Goal: Information Seeking & Learning: Understand process/instructions

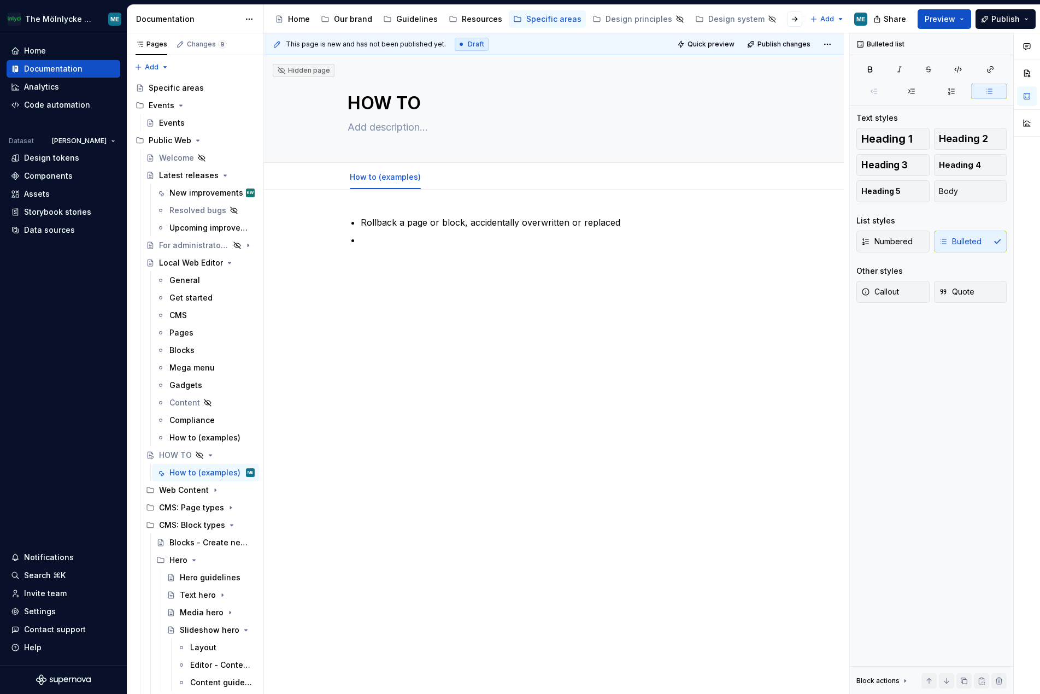
scroll to position [116, 0]
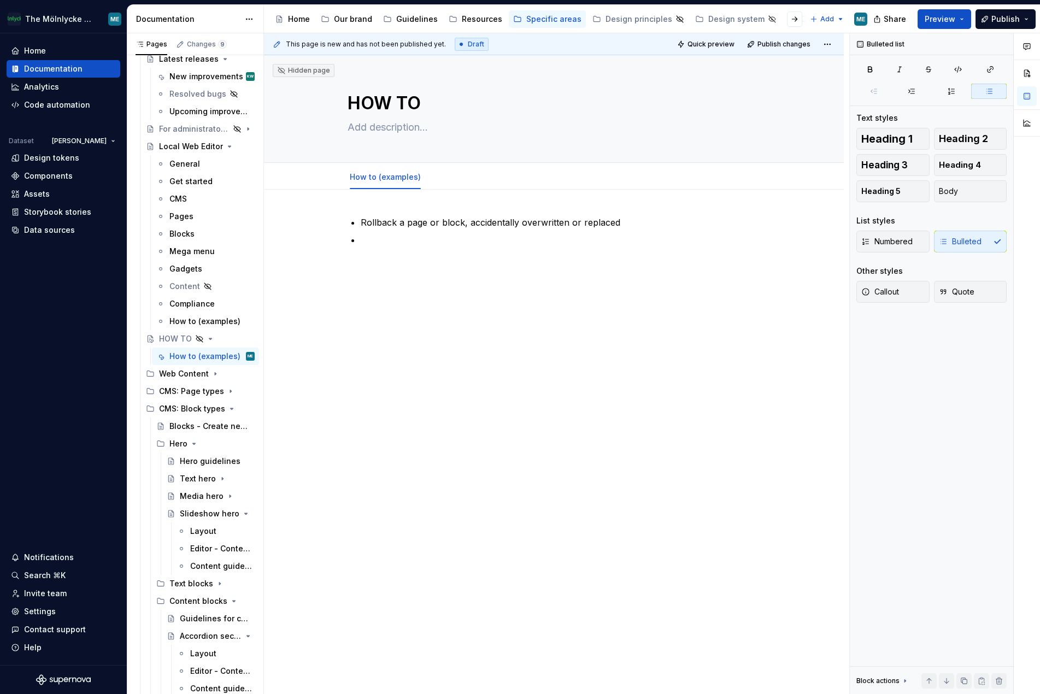
drag, startPoint x: 582, startPoint y: 325, endPoint x: 517, endPoint y: 315, distance: 65.2
click at [582, 325] on div "Rollback a page or block, accidentally overwritten or replaced" at bounding box center [554, 334] width 580 height 289
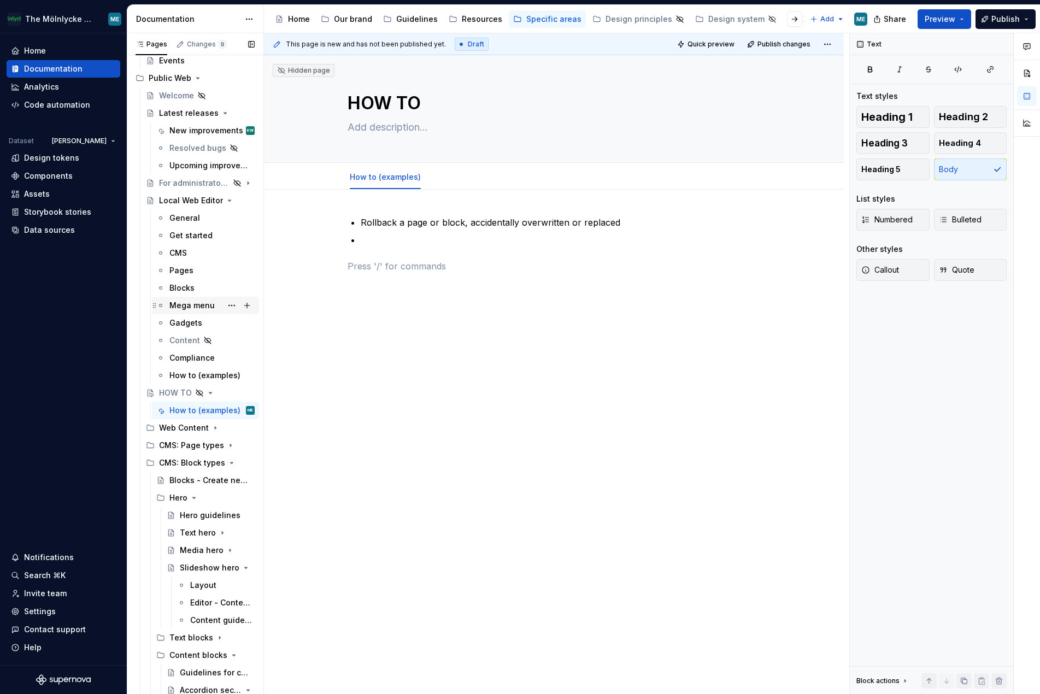
scroll to position [0, 0]
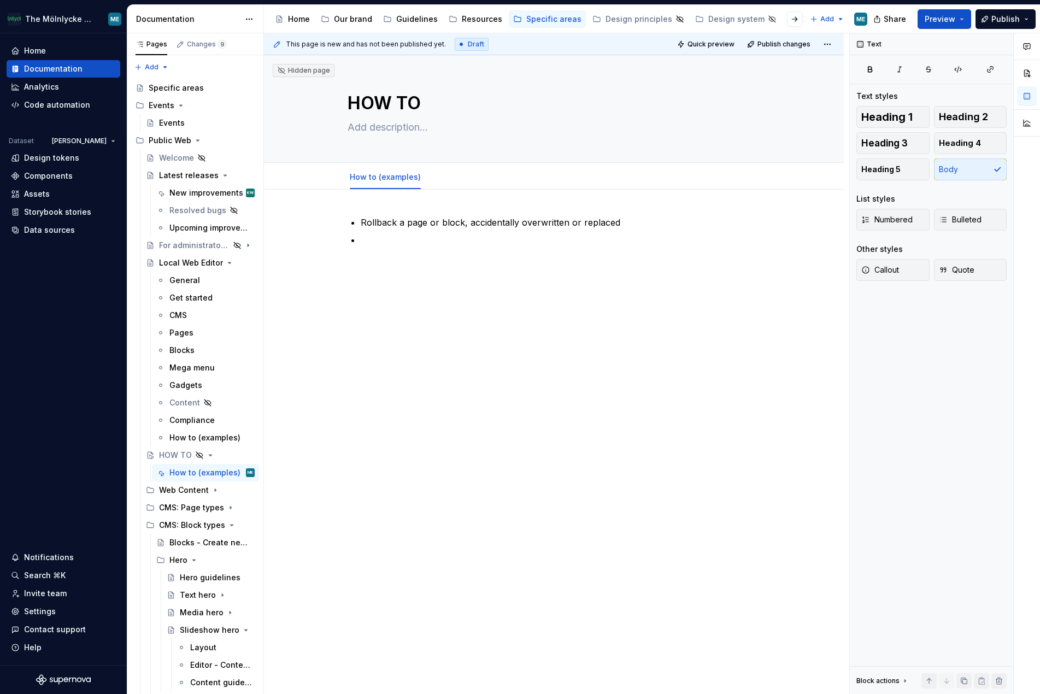
click at [624, 430] on div "Rollback a page or block, accidentally overwritten or replaced" at bounding box center [554, 342] width 580 height 304
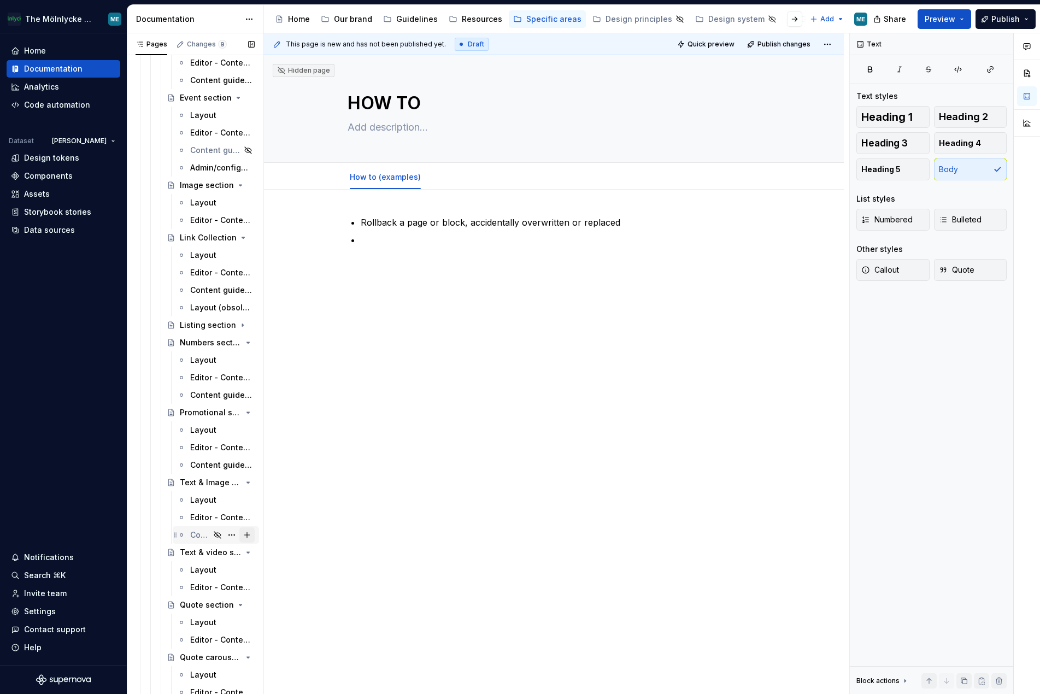
scroll to position [1038, 0]
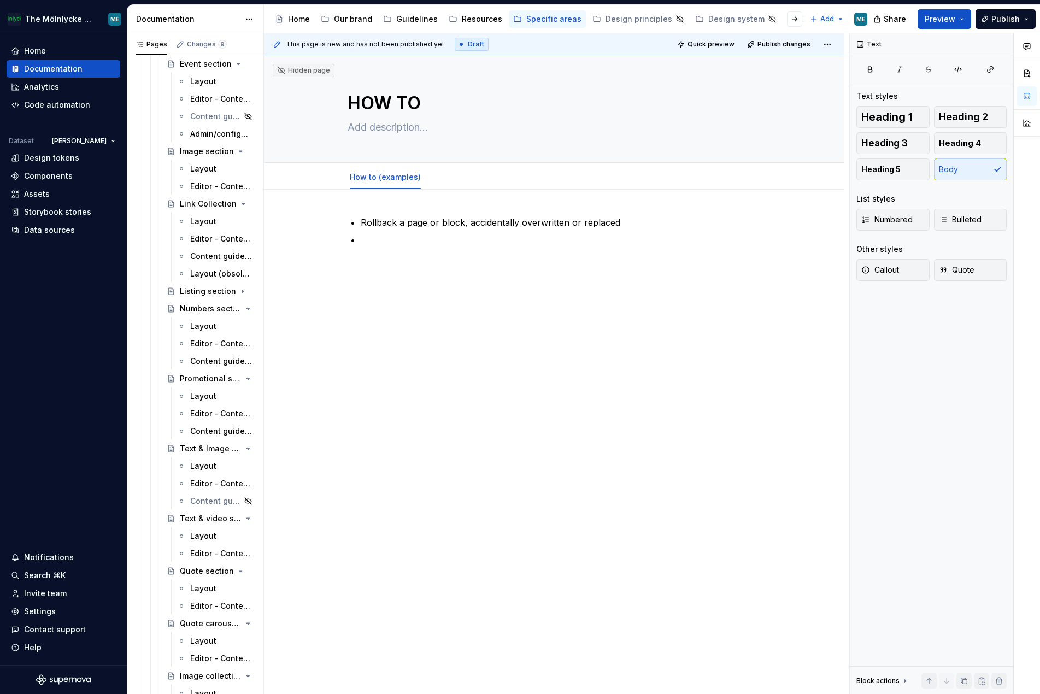
click at [546, 407] on div "Rollback a page or block, accidentally overwritten or replaced" at bounding box center [554, 342] width 580 height 304
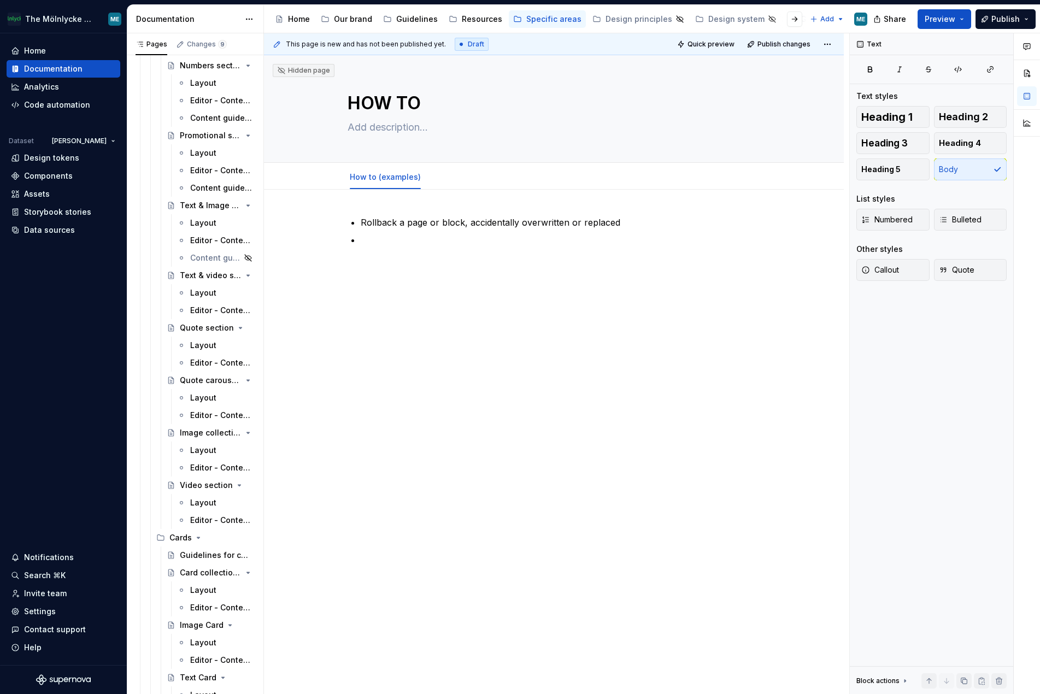
scroll to position [1282, 0]
drag, startPoint x: 542, startPoint y: 429, endPoint x: 463, endPoint y: 248, distance: 197.6
click at [546, 432] on div "This page is new and has not been published yet. Draft Quick preview Publish ch…" at bounding box center [556, 363] width 585 height 661
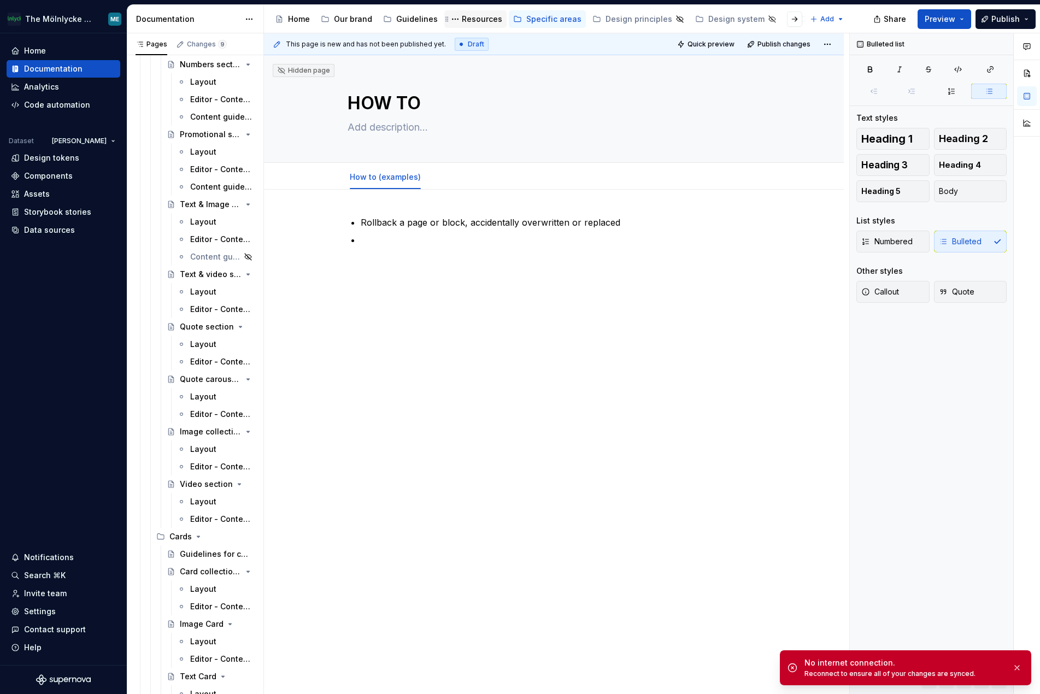
type textarea "*"
